Goal: Transaction & Acquisition: Obtain resource

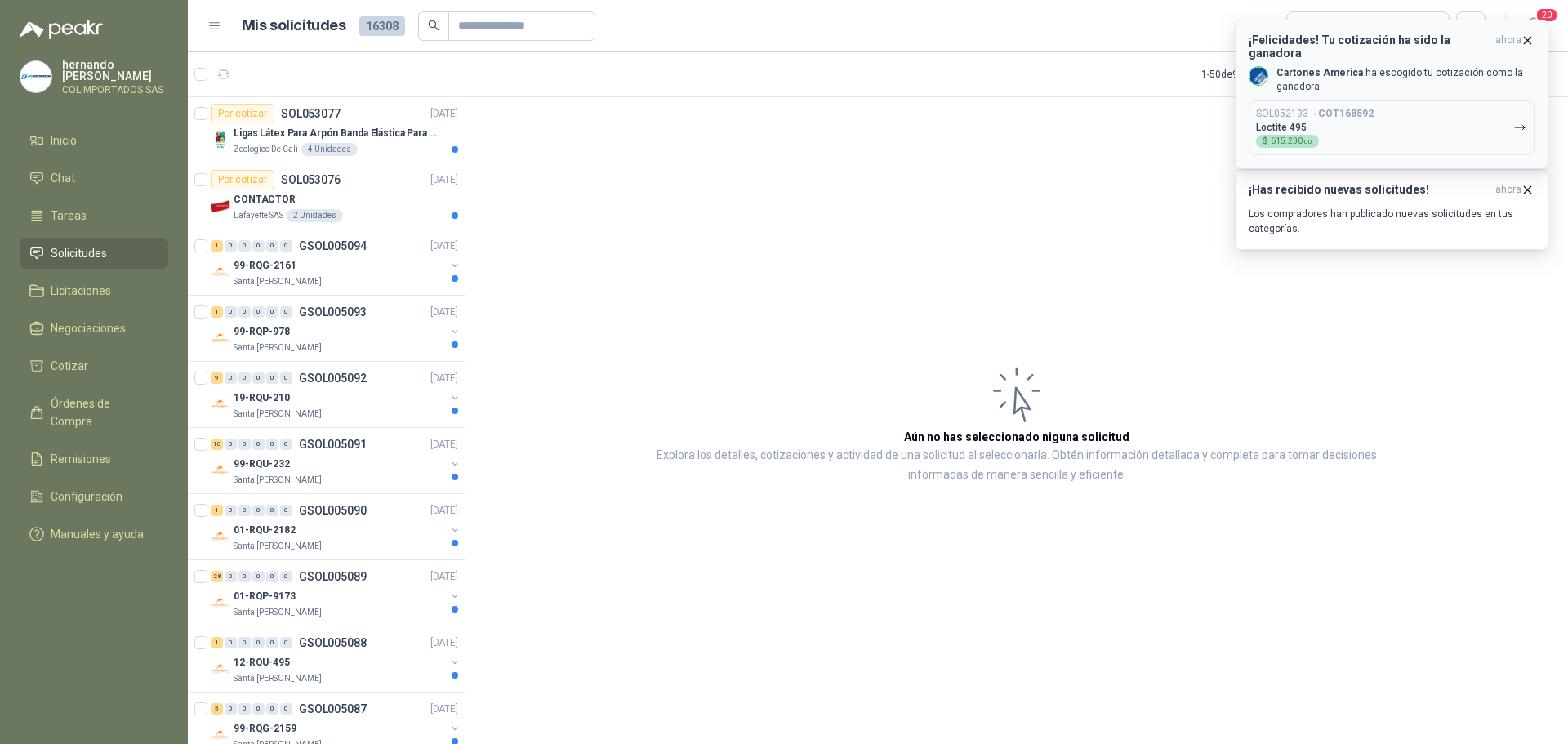
click at [1379, 66] on p "Cartones America [PERSON_NAME] tu cotización como la ganadora" at bounding box center [1405, 79] width 258 height 27
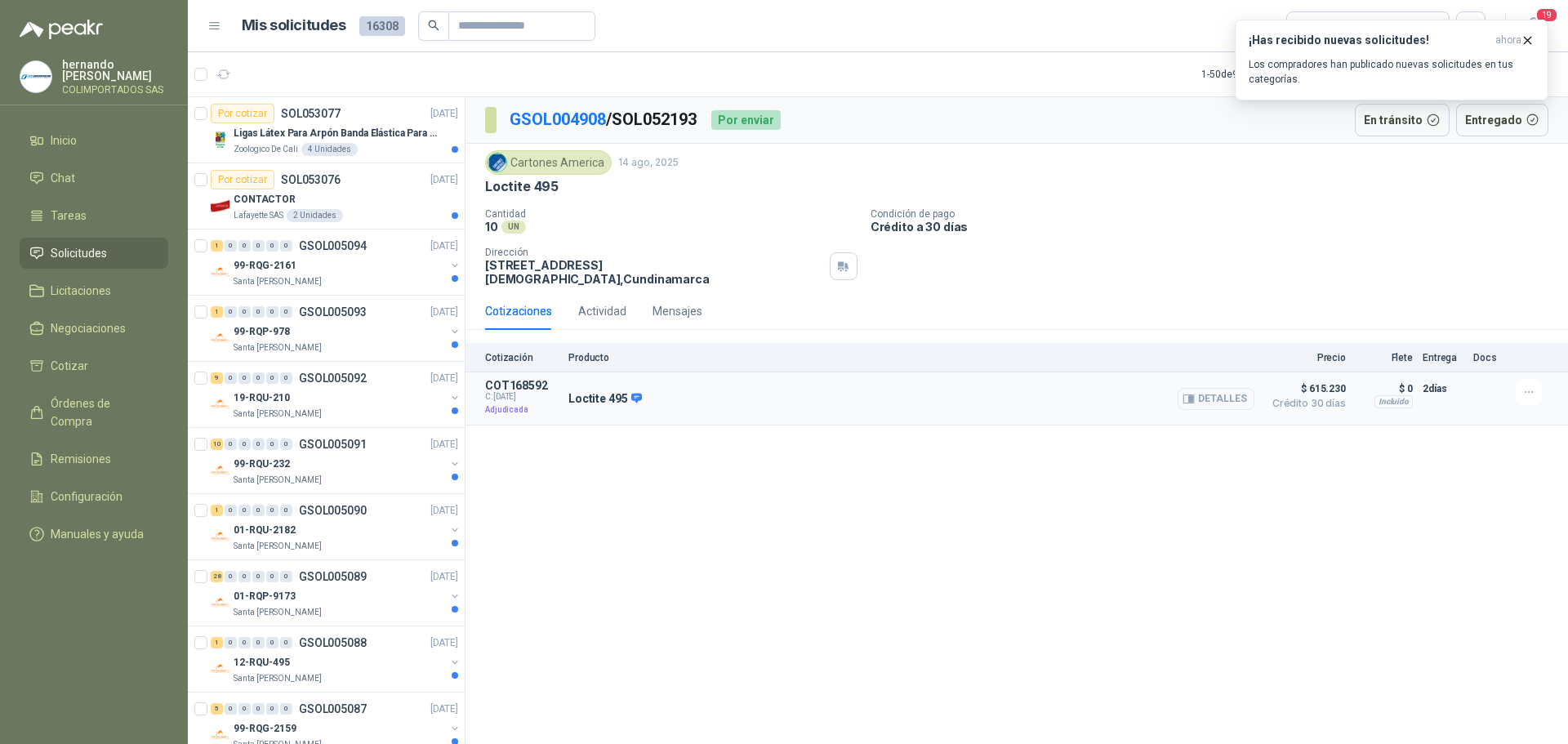
click at [1221, 388] on button "Detalles" at bounding box center [1215, 398] width 77 height 22
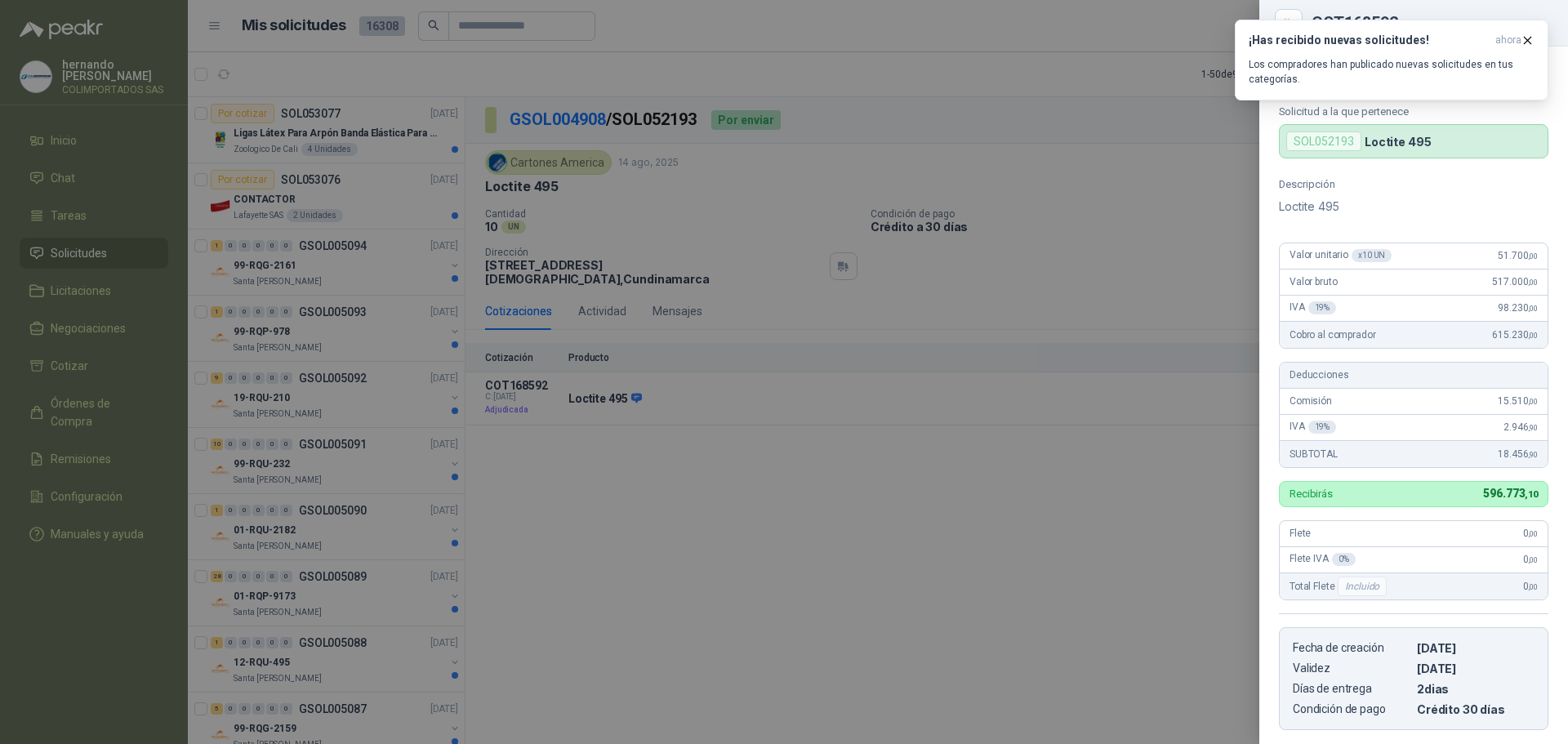
scroll to position [249, 0]
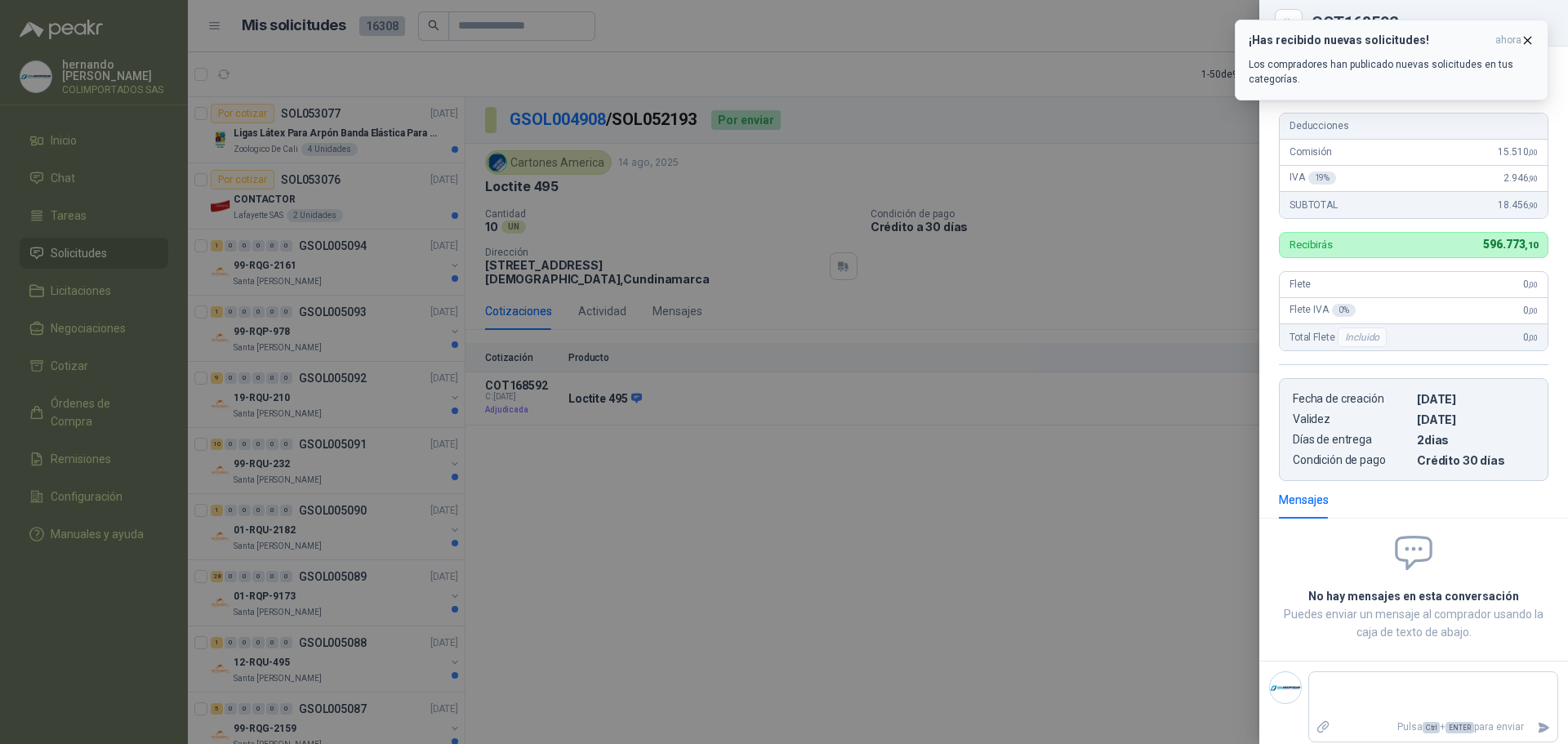
click at [1528, 39] on icon "button" at bounding box center [1527, 40] width 14 height 14
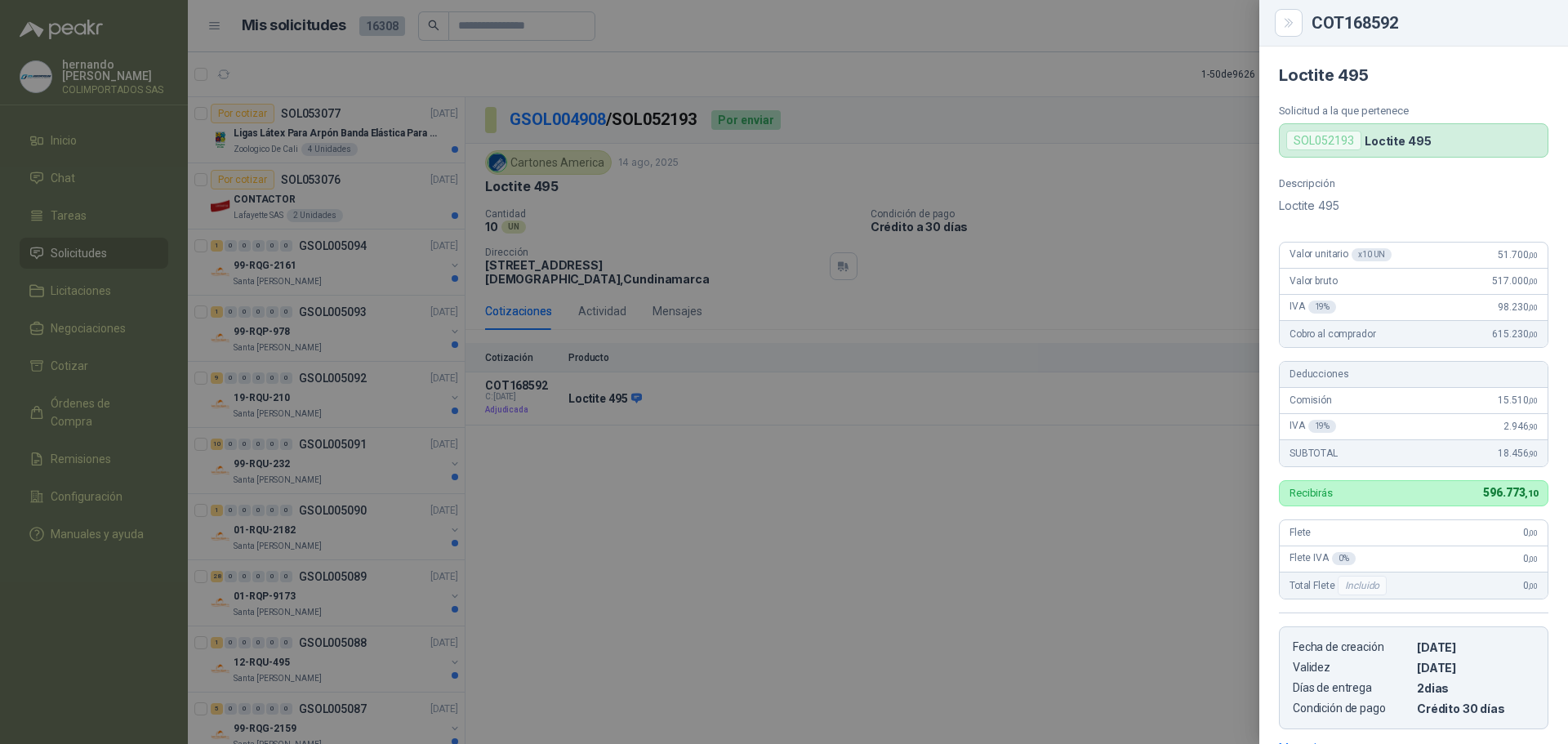
scroll to position [0, 0]
click at [1019, 554] on div at bounding box center [784, 372] width 1568 height 744
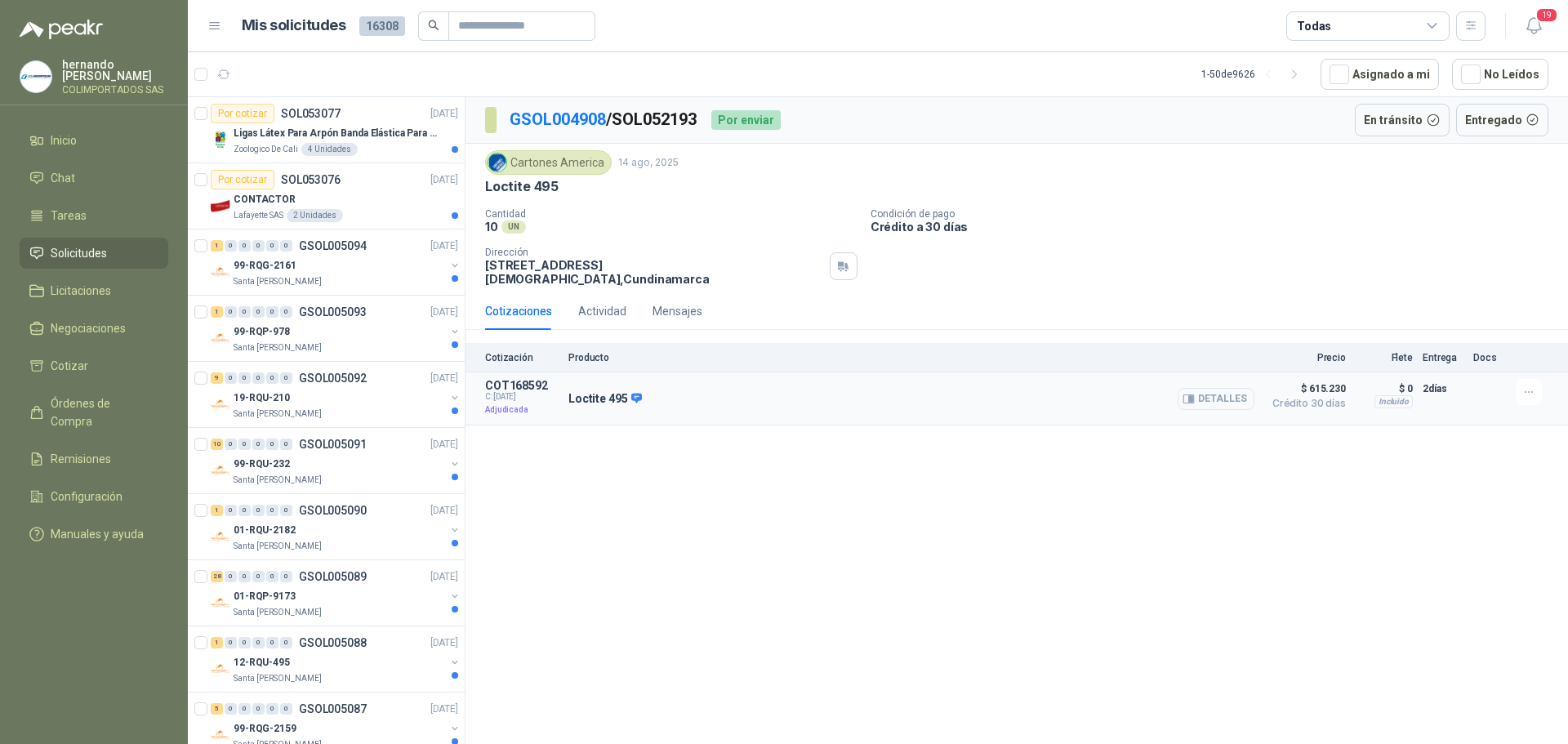
click at [1225, 388] on button "Detalles" at bounding box center [1215, 398] width 77 height 22
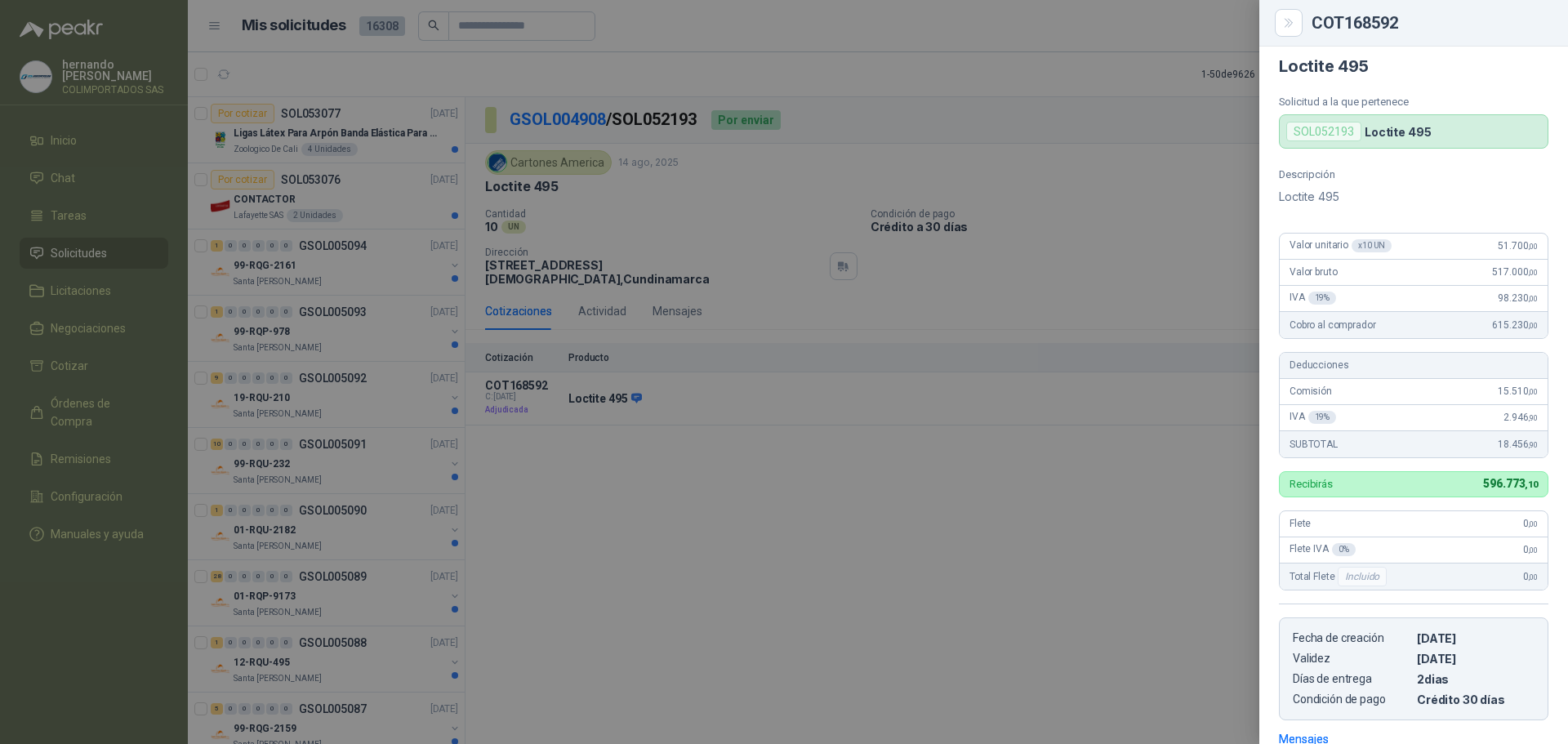
scroll to position [0, 0]
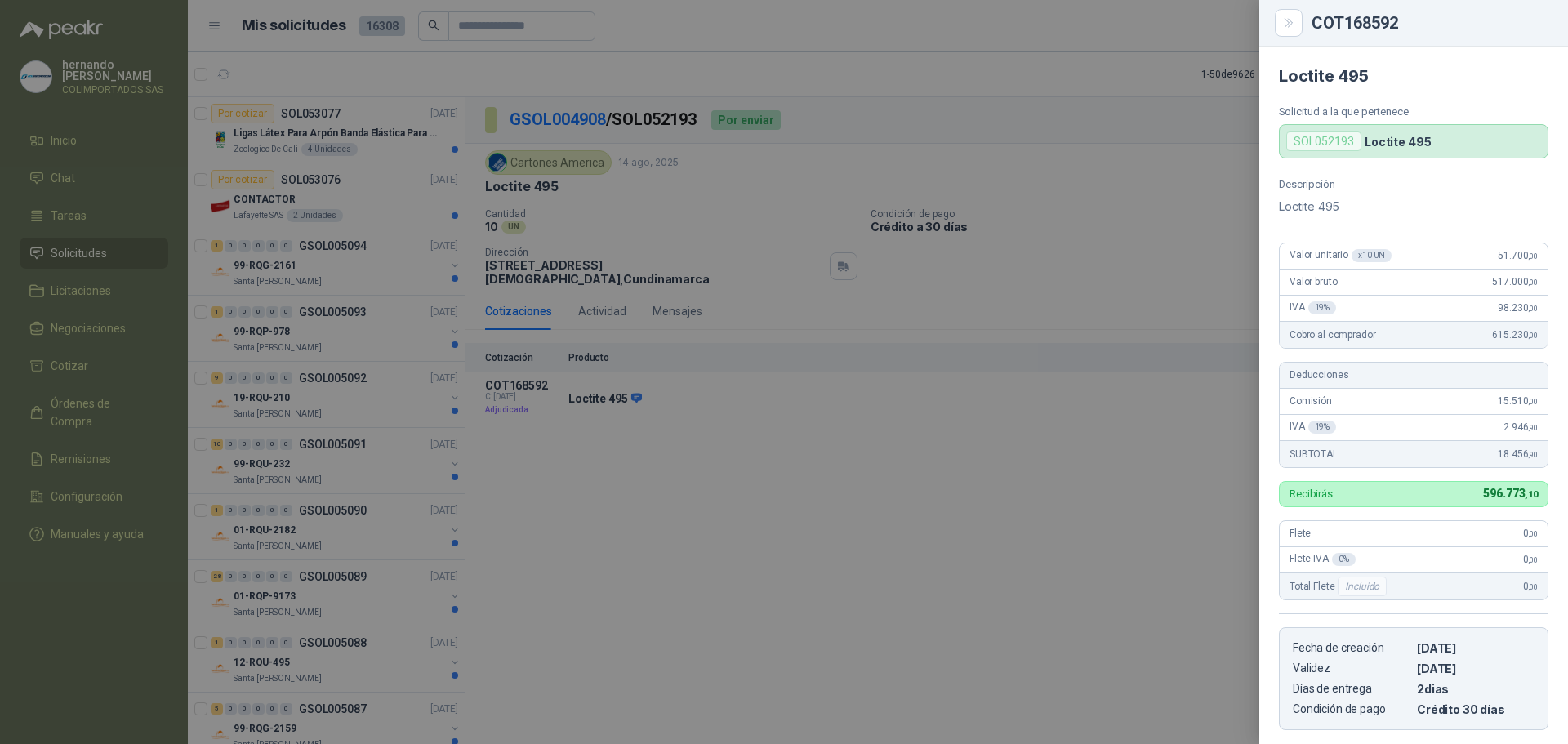
click at [677, 445] on div at bounding box center [784, 372] width 1568 height 744
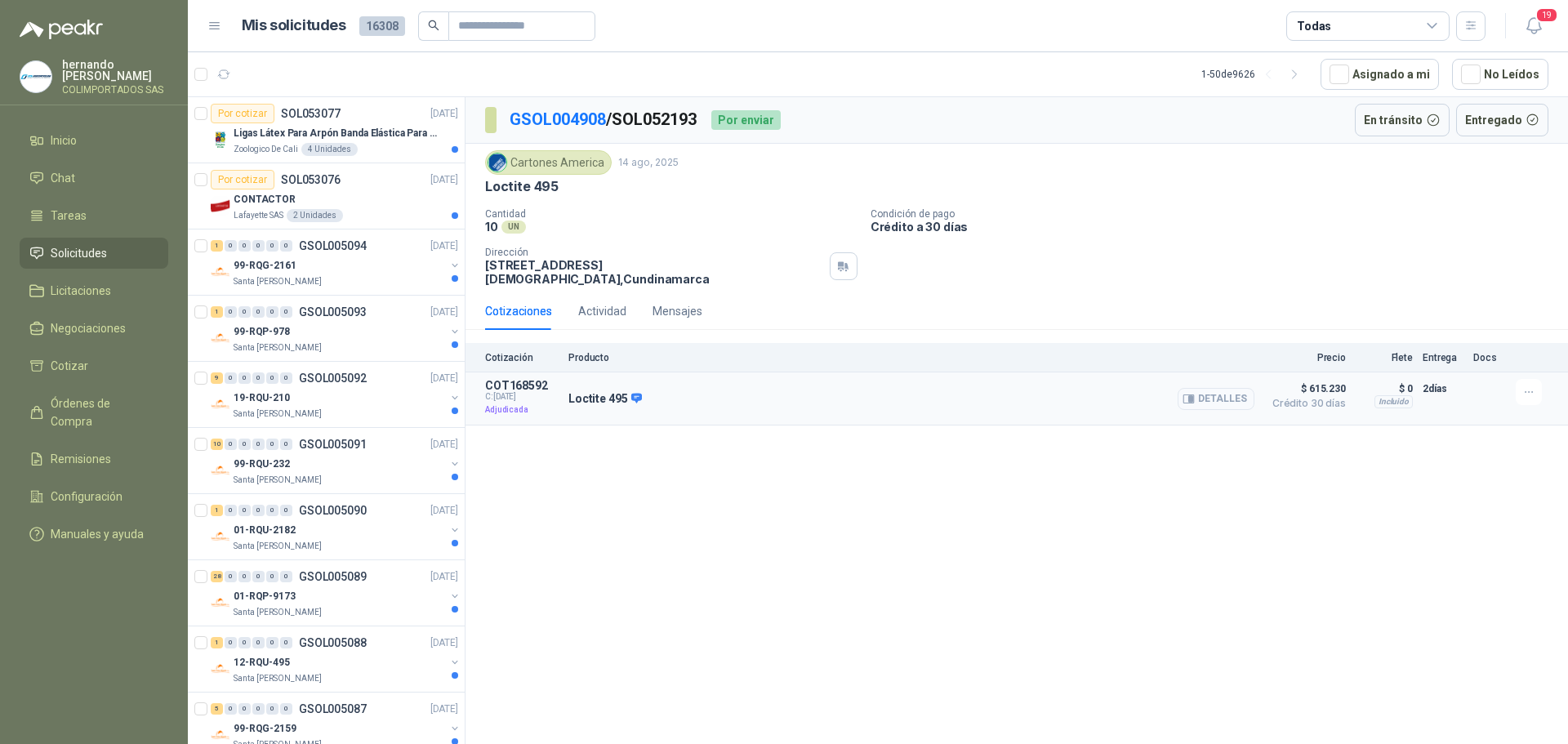
click at [1242, 388] on button "Detalles" at bounding box center [1215, 398] width 77 height 22
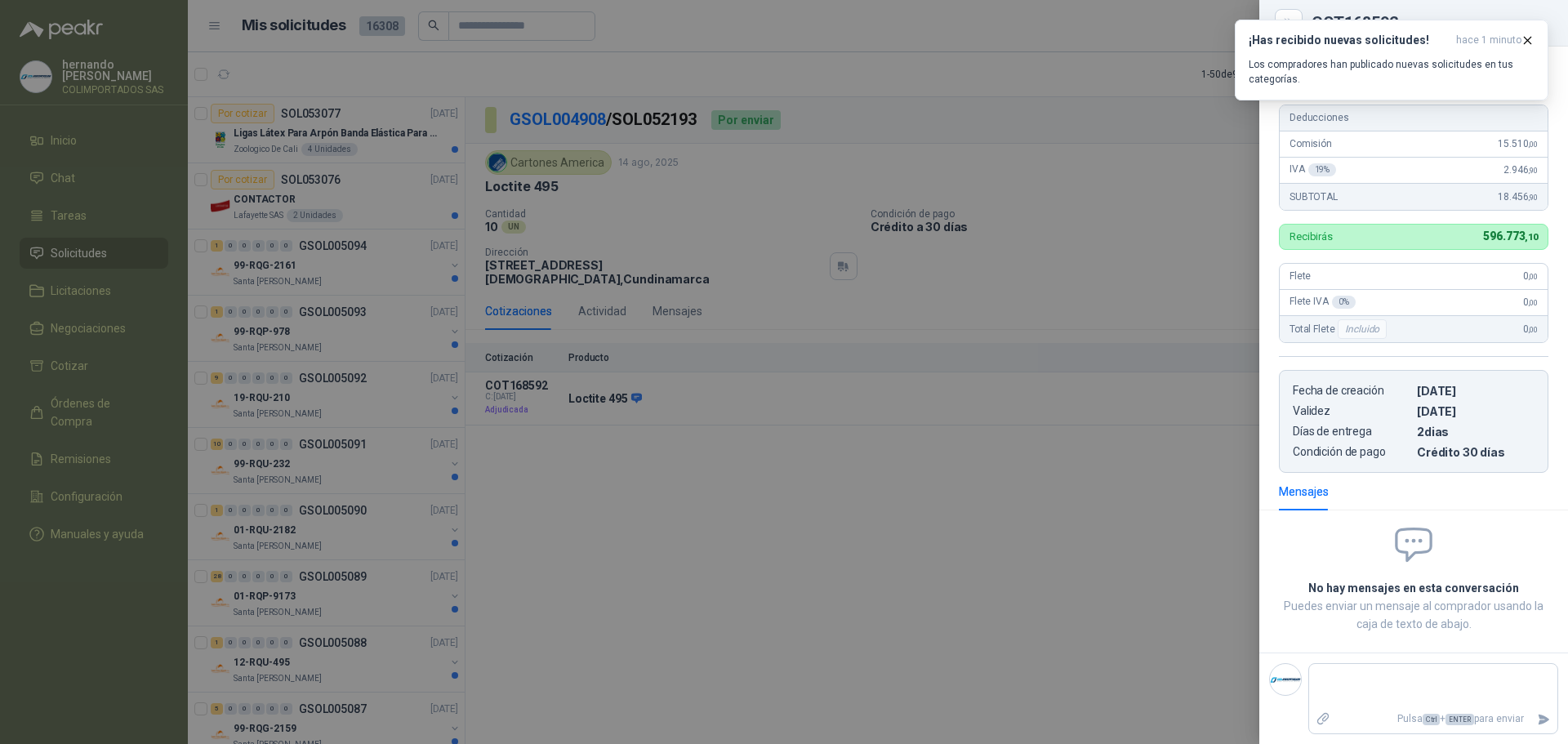
click at [762, 573] on div at bounding box center [784, 372] width 1568 height 744
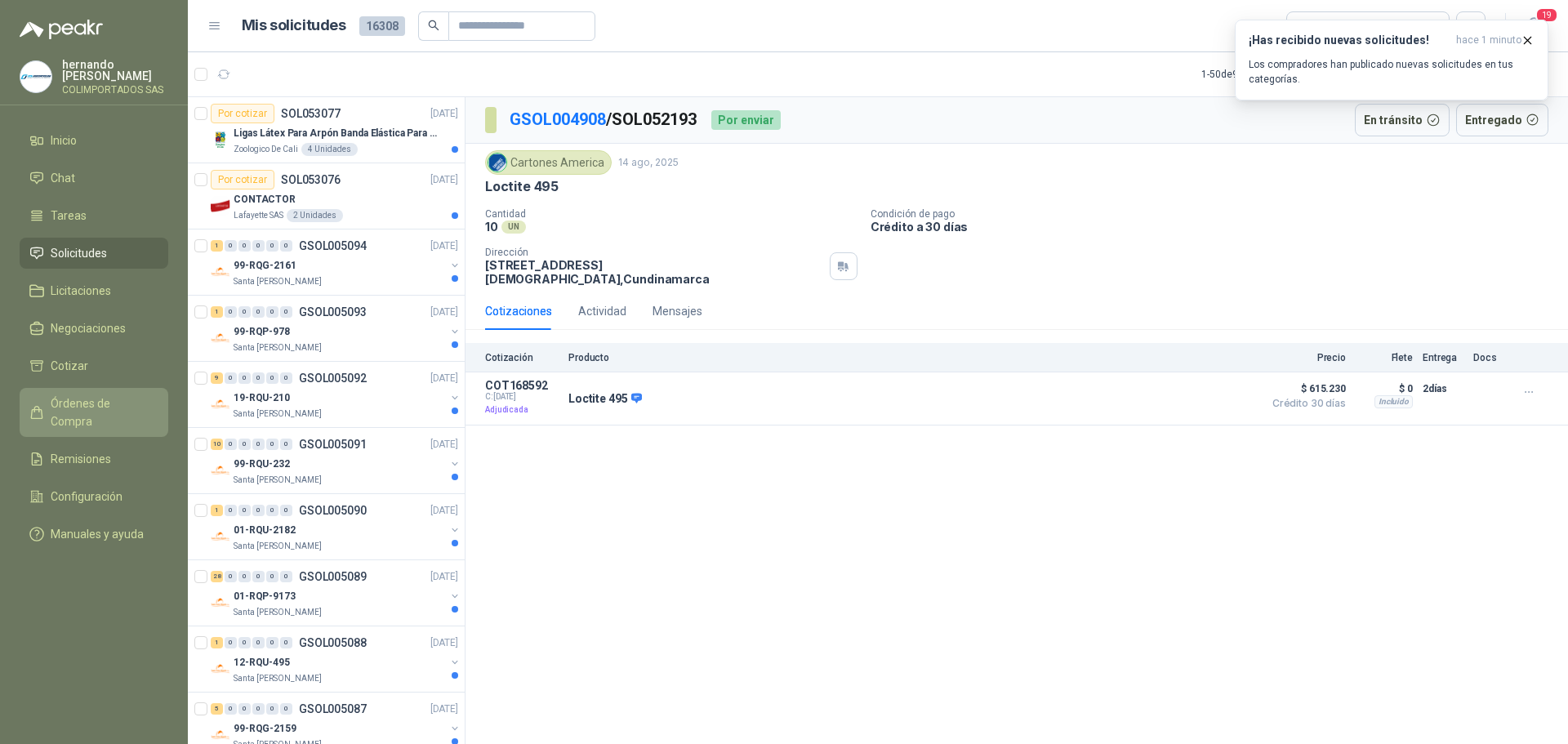
drag, startPoint x: 90, startPoint y: 404, endPoint x: 133, endPoint y: 410, distance: 43.4
click at [90, 404] on span "Órdenes de Compra" at bounding box center [102, 412] width 102 height 36
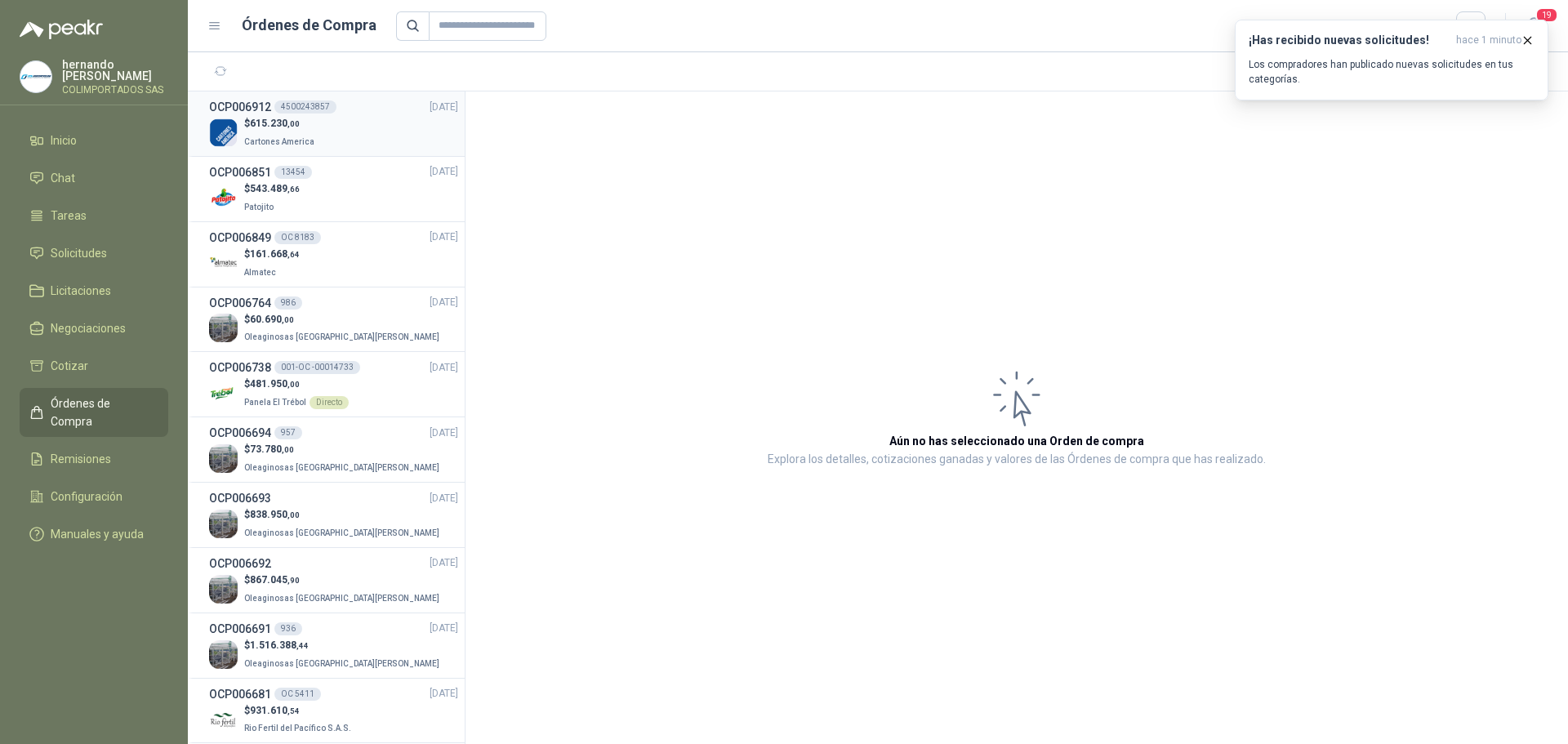
click at [350, 119] on div "$ 615.230 ,00 Cartones America" at bounding box center [333, 132] width 249 height 33
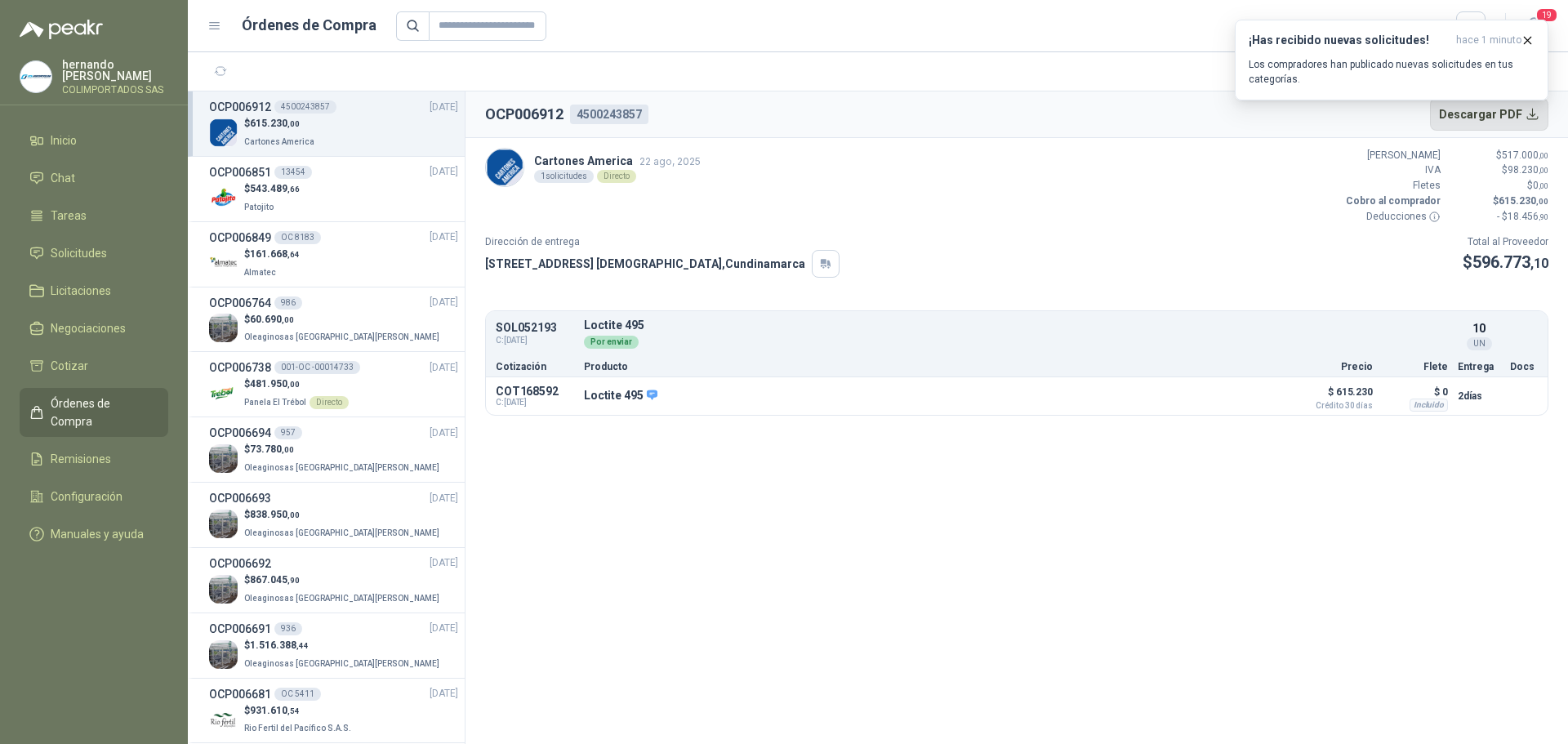
click at [1516, 113] on button "Descargar PDF" at bounding box center [1490, 114] width 119 height 33
